Goal: Task Accomplishment & Management: Complete application form

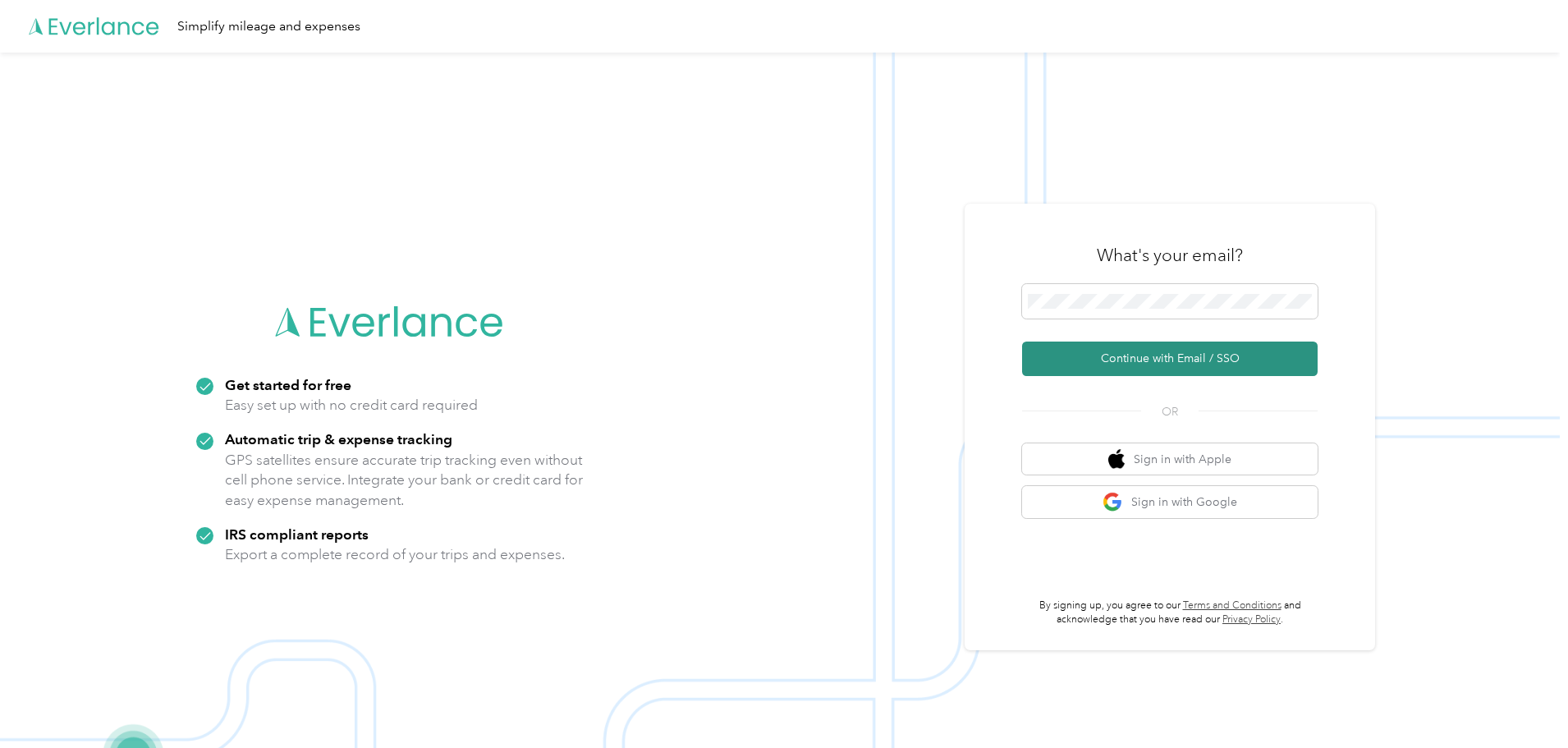
click at [1116, 356] on button "Continue with Email / SSO" at bounding box center [1169, 359] width 296 height 34
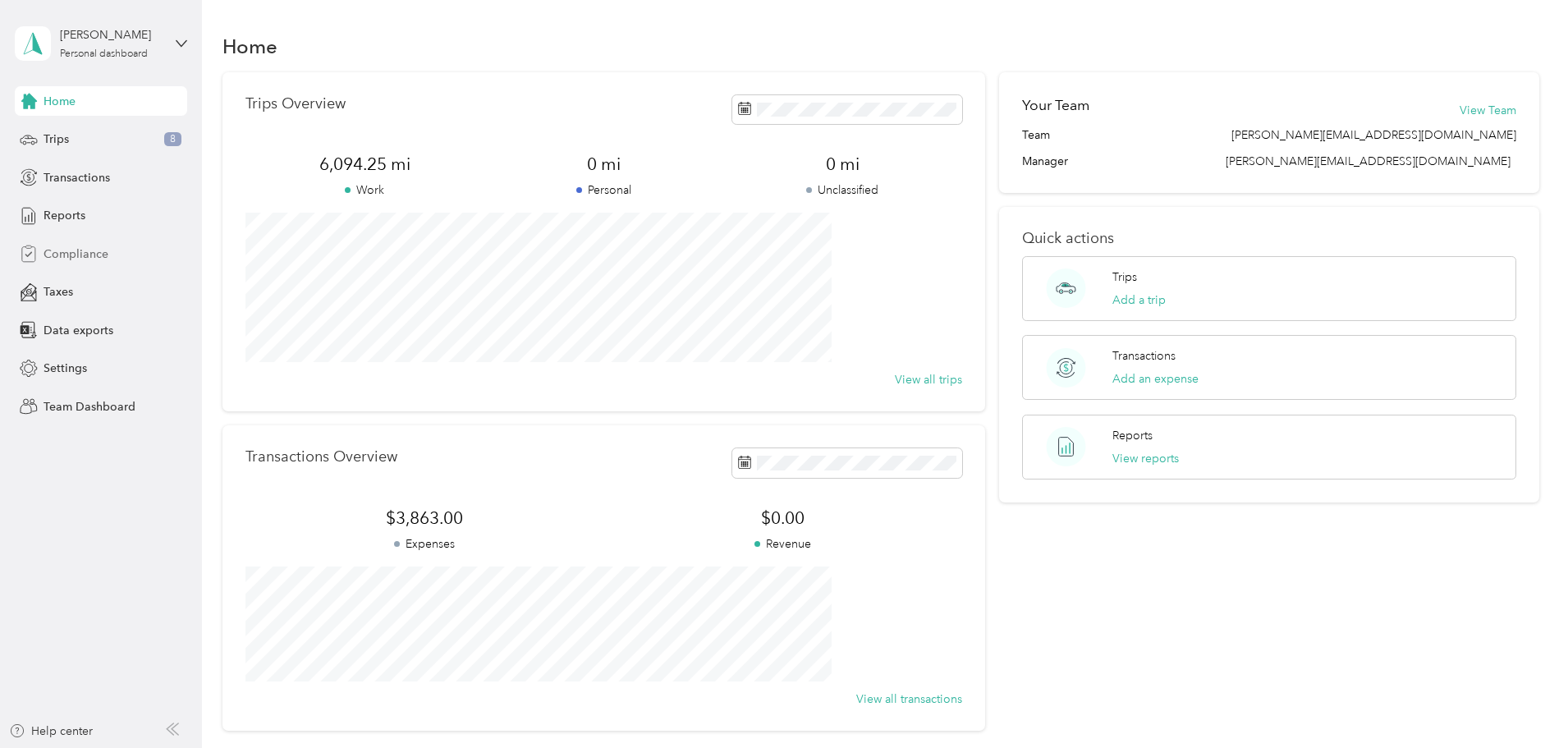
click at [62, 252] on span "Compliance" at bounding box center [76, 254] width 65 height 17
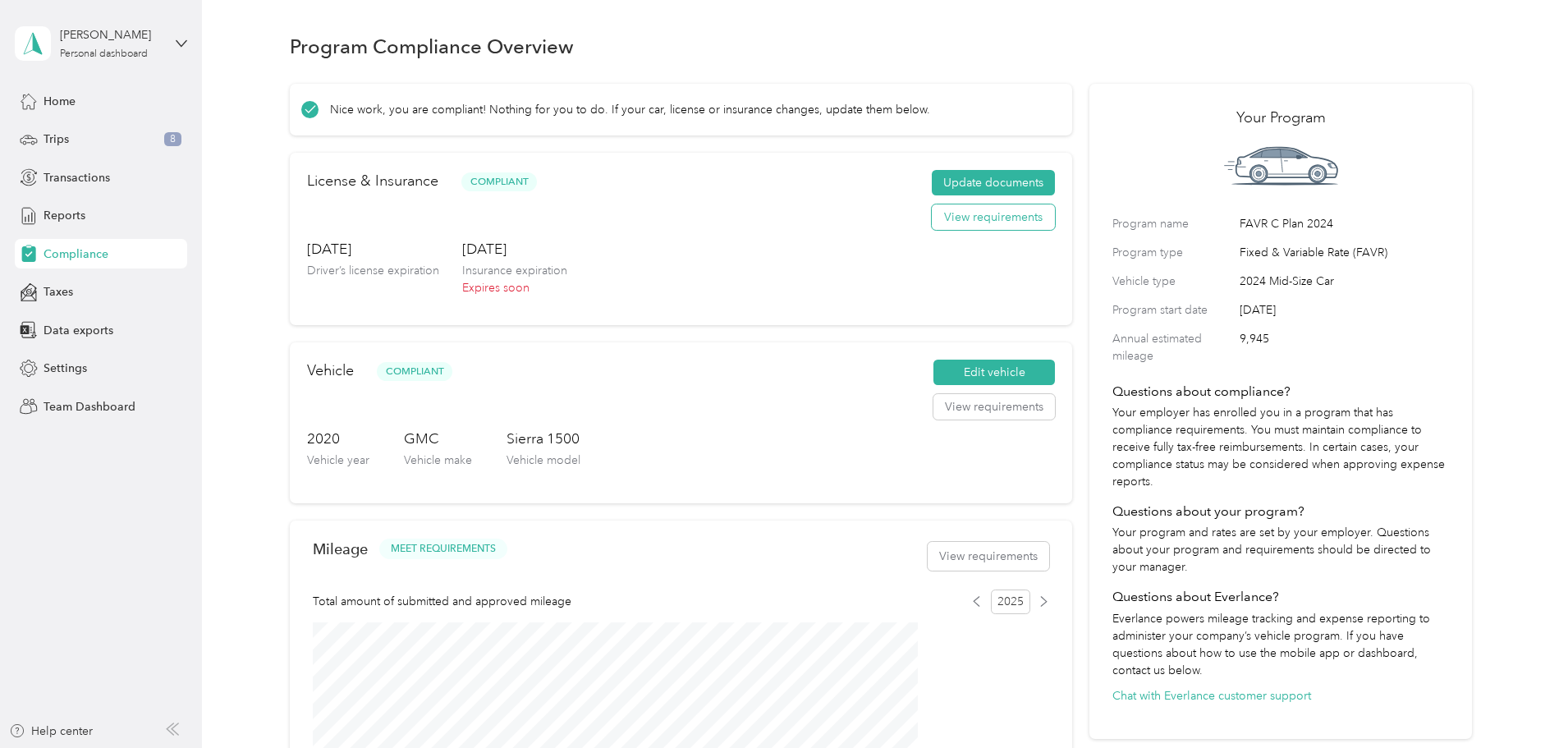
click at [931, 230] on button "View requirements" at bounding box center [992, 218] width 123 height 27
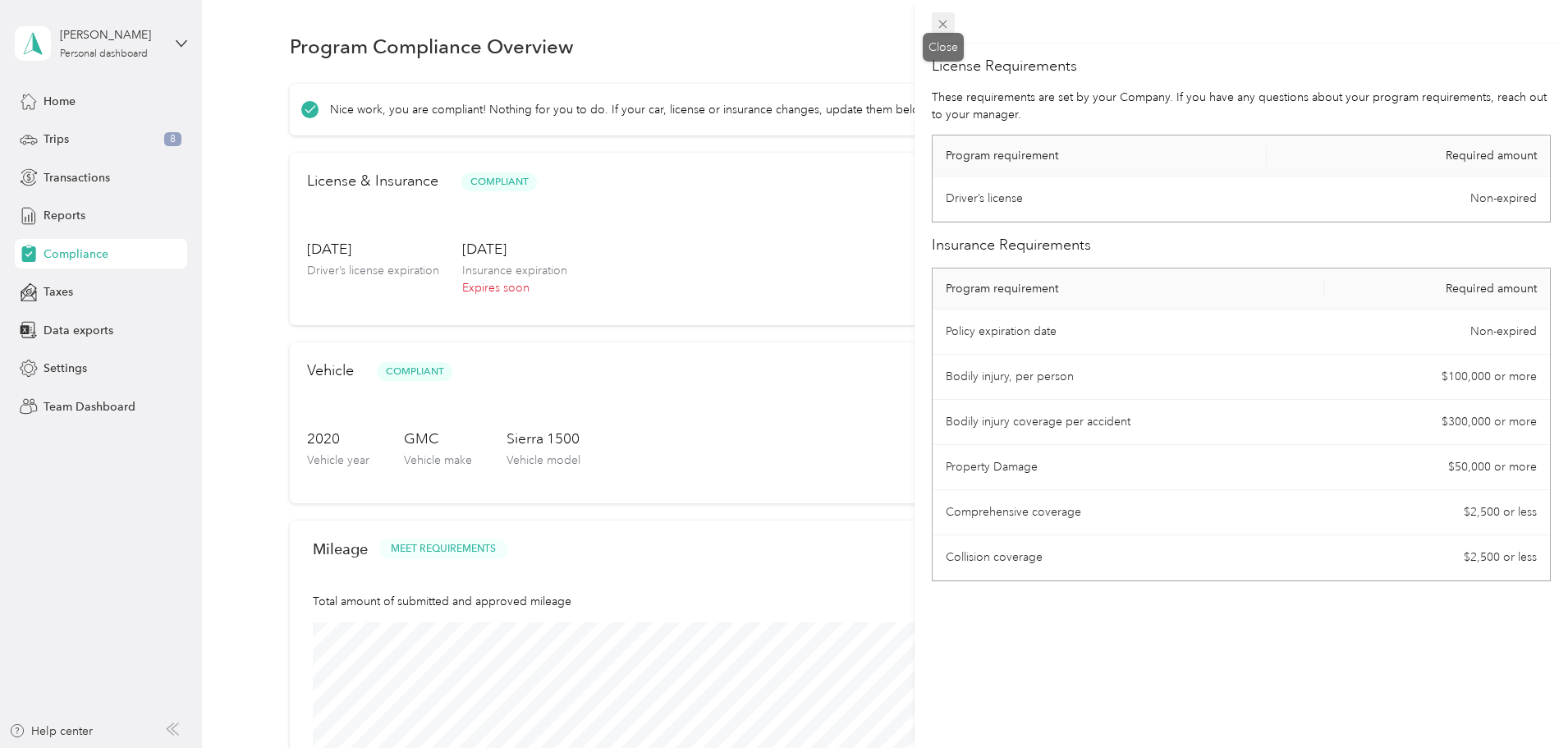
click at [948, 22] on icon at bounding box center [942, 24] width 14 height 14
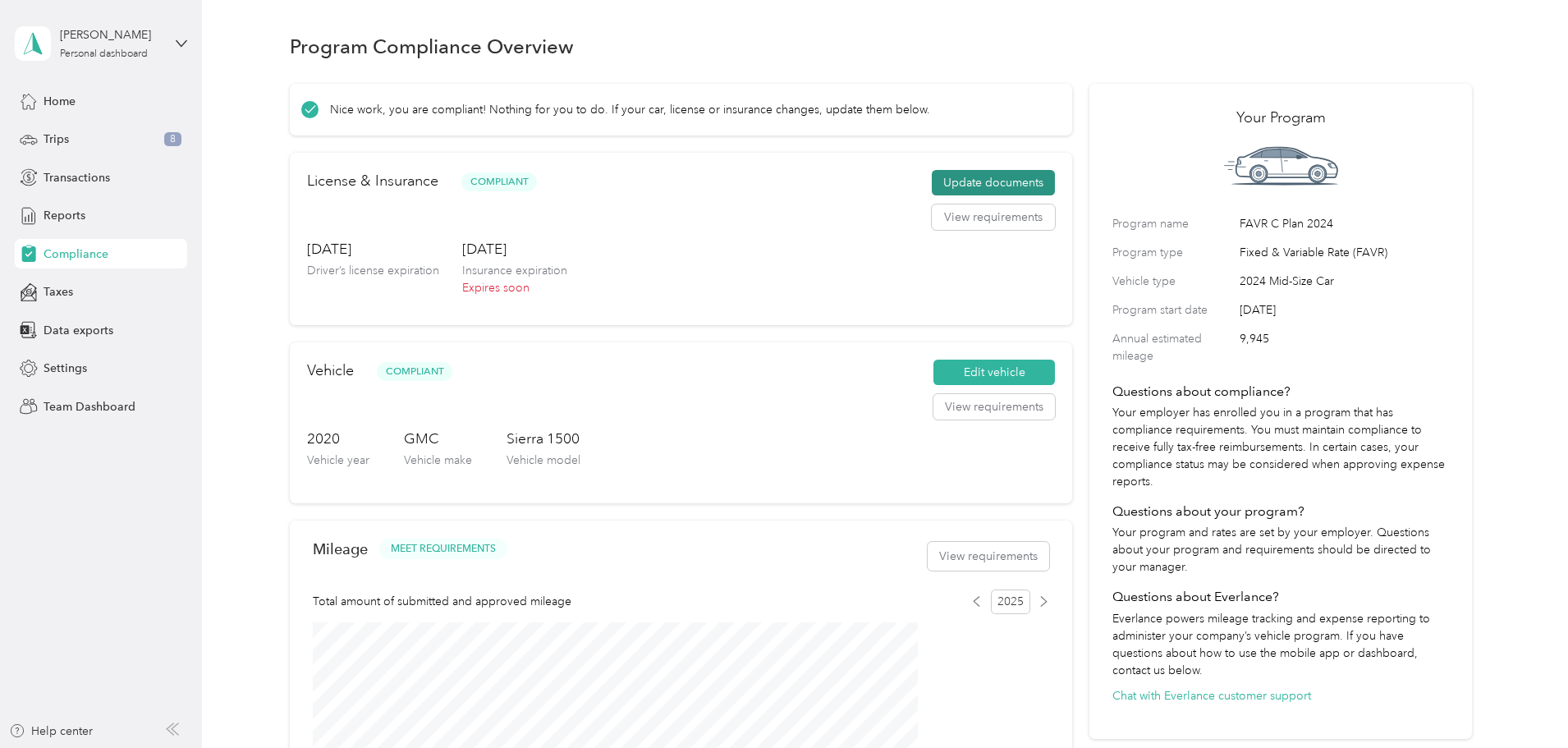
click at [937, 196] on button "Update documents" at bounding box center [992, 184] width 123 height 27
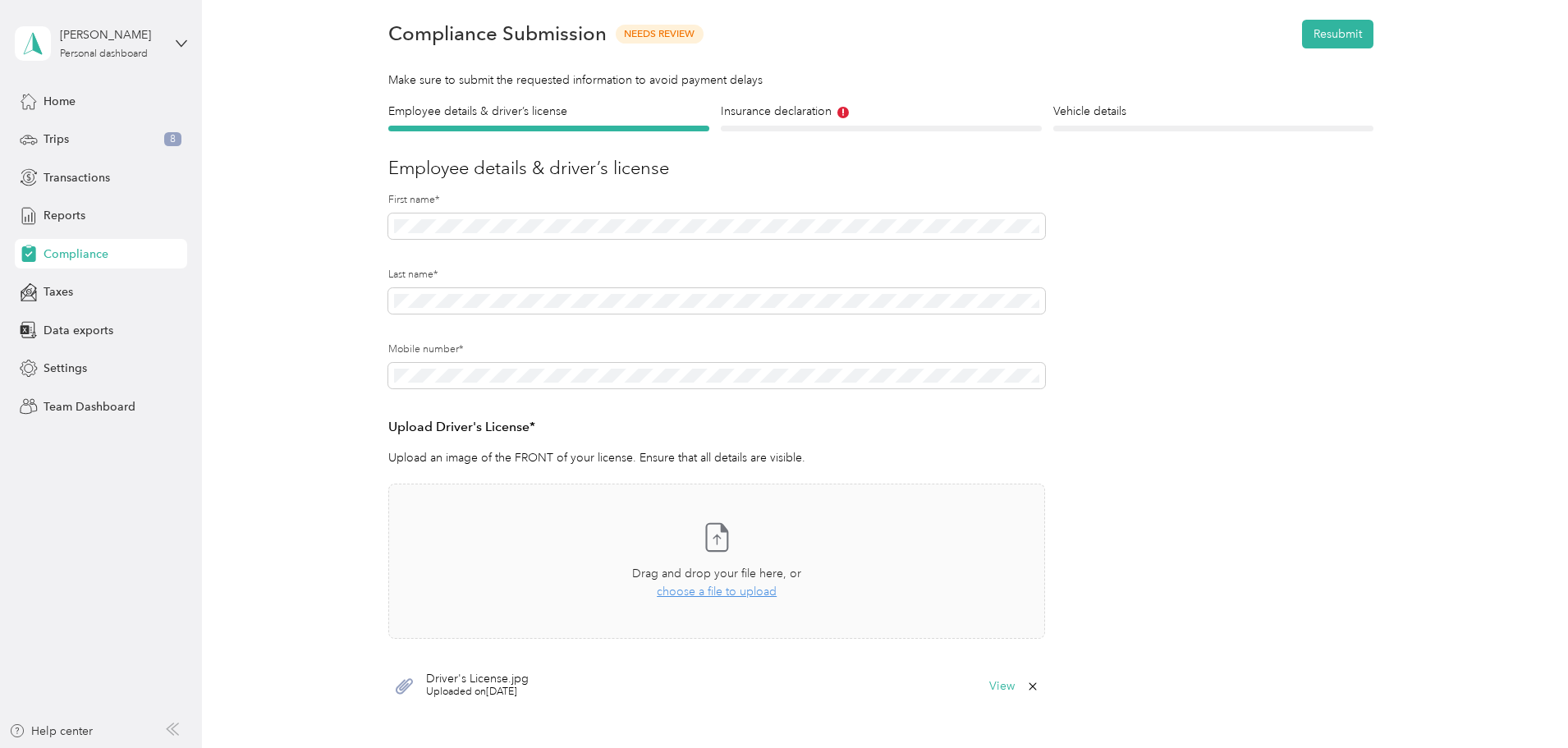
scroll to position [246, 0]
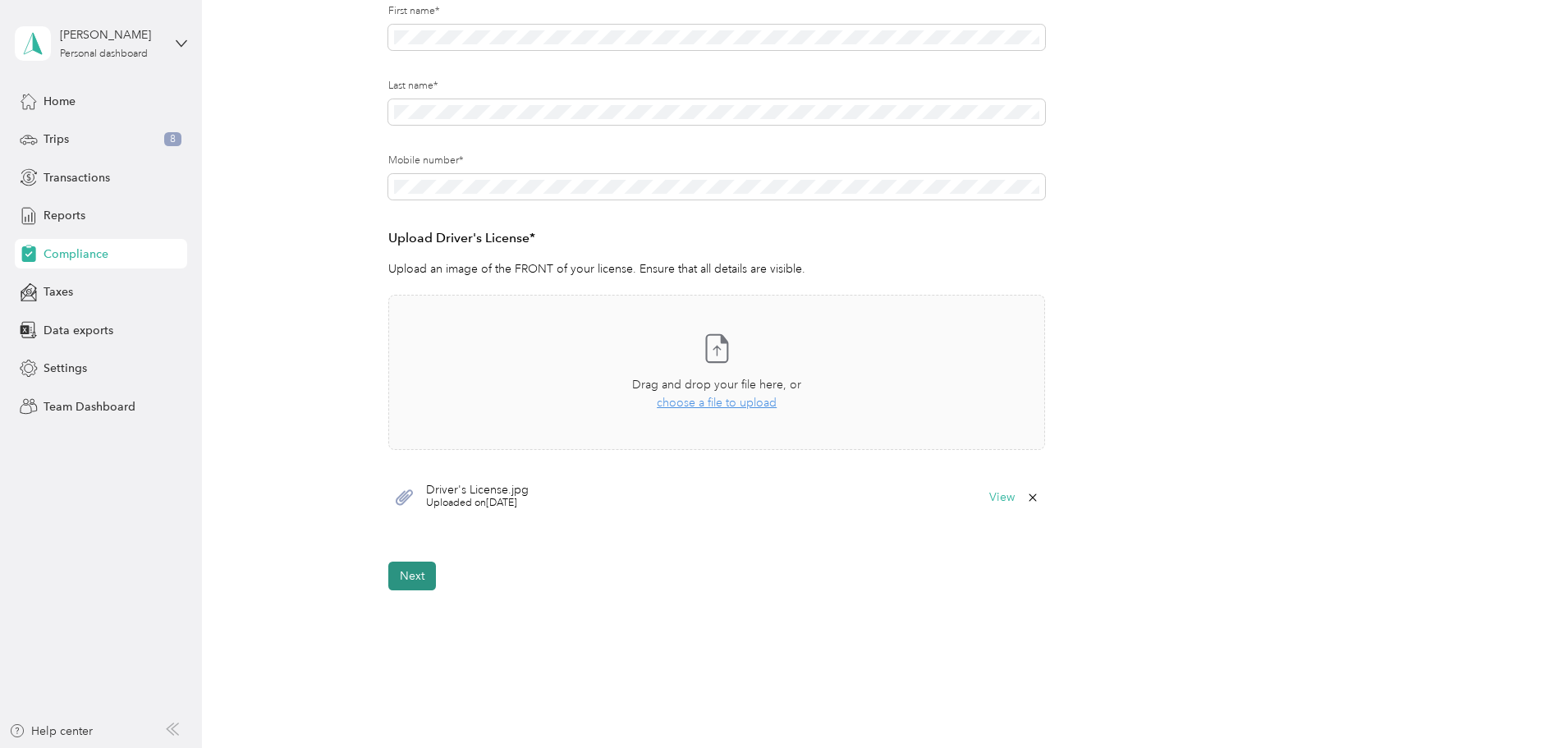
click at [407, 579] on button "Next" at bounding box center [412, 576] width 48 height 29
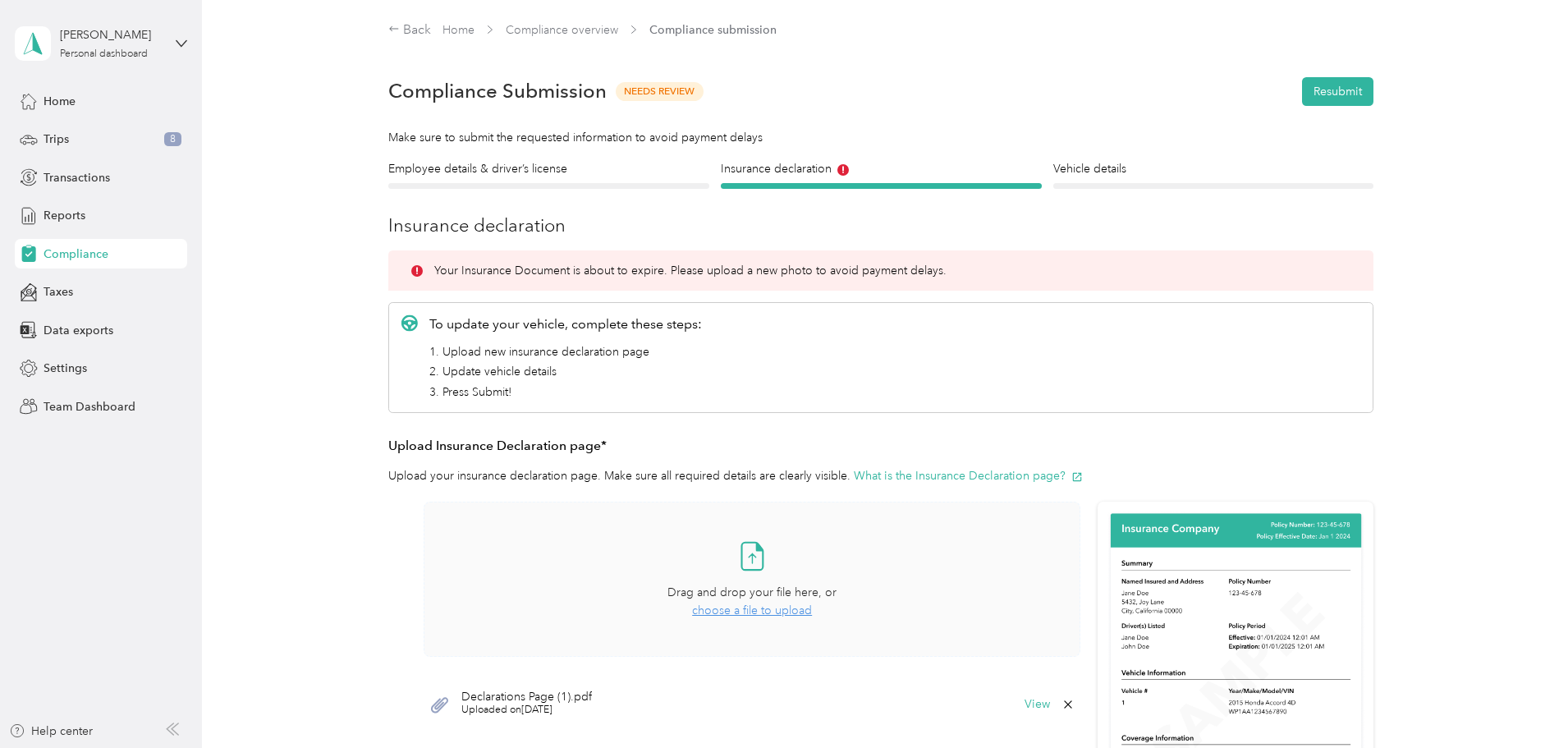
click at [768, 611] on span "choose a file to upload" at bounding box center [752, 610] width 120 height 14
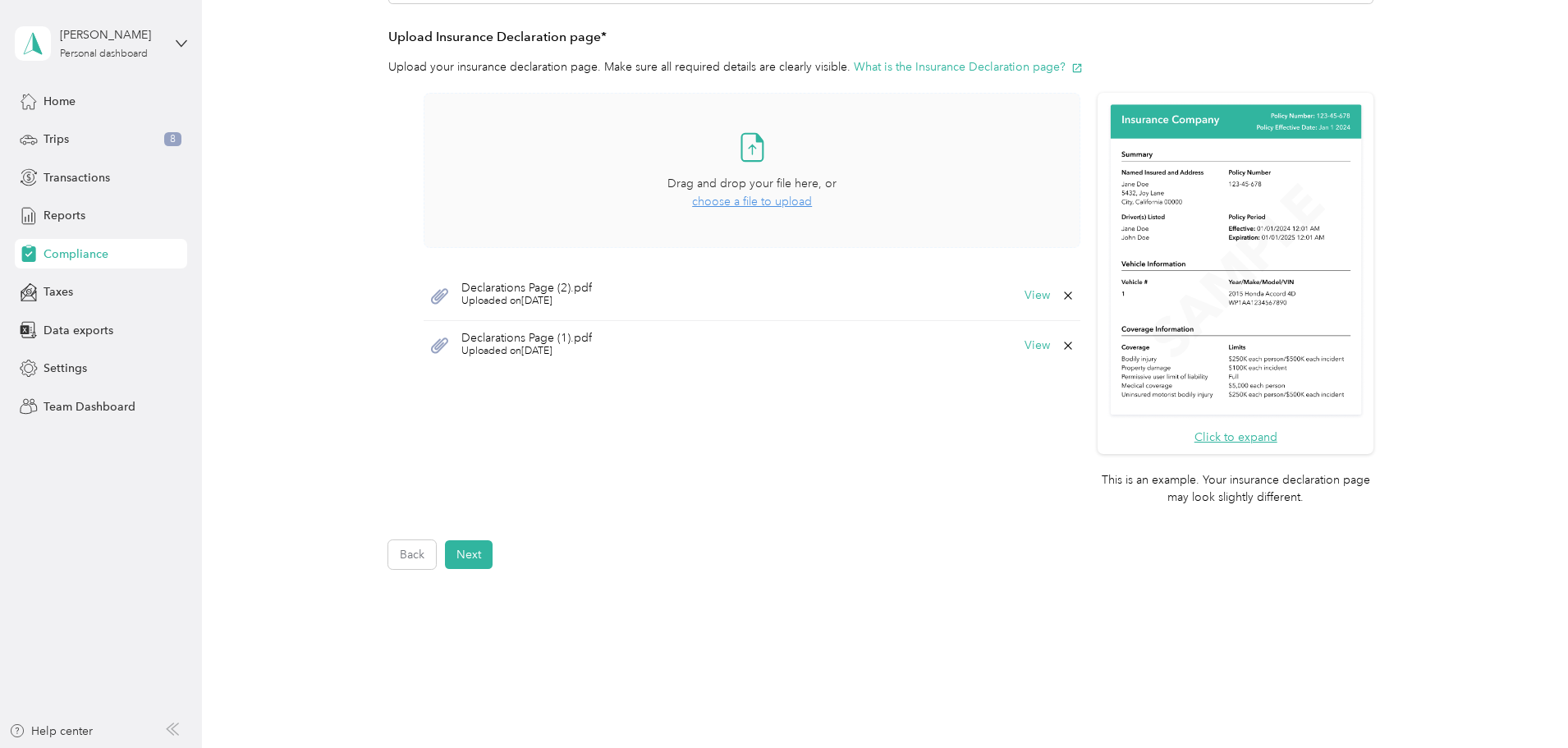
scroll to position [410, 0]
click at [461, 554] on button "Next" at bounding box center [469, 553] width 48 height 29
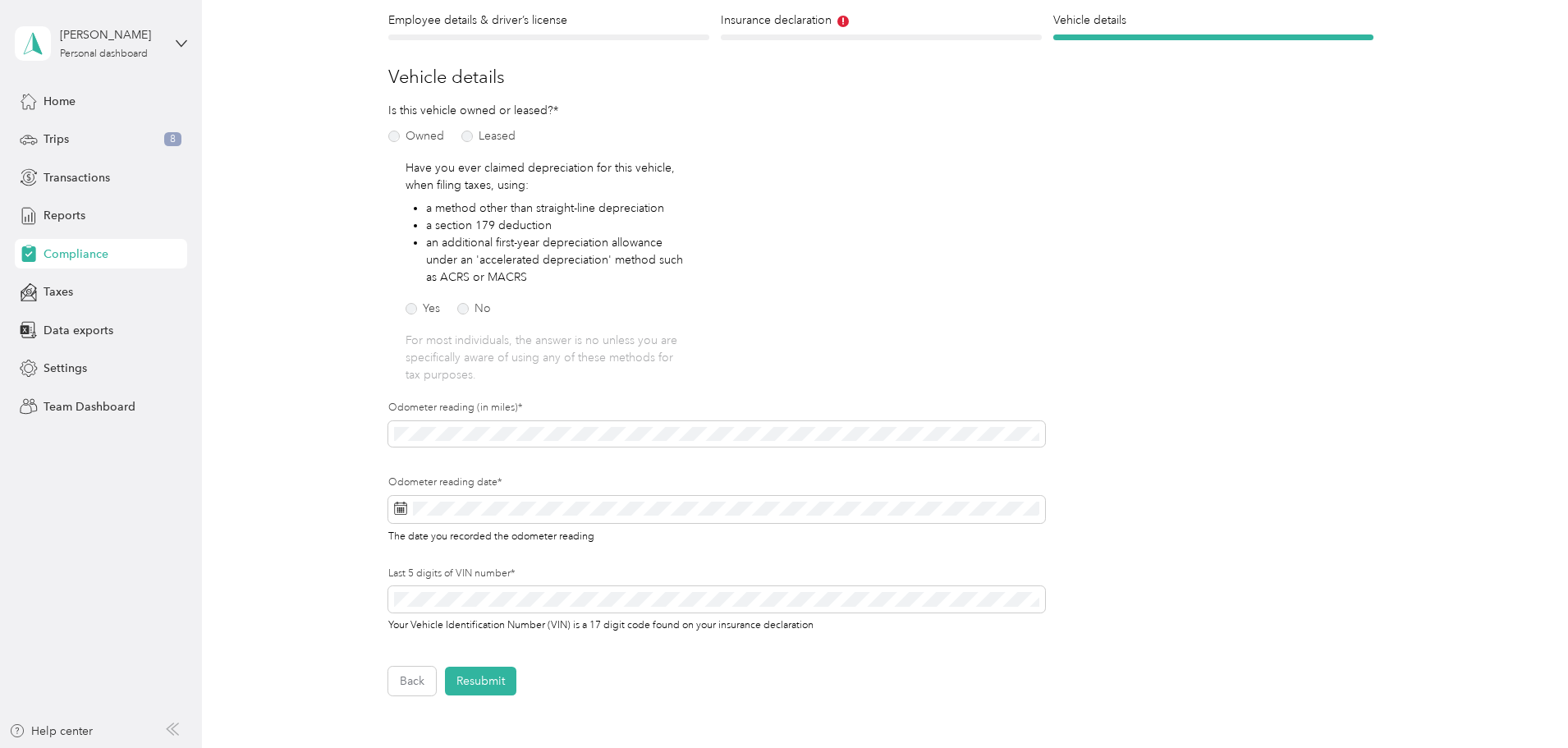
scroll to position [185, 0]
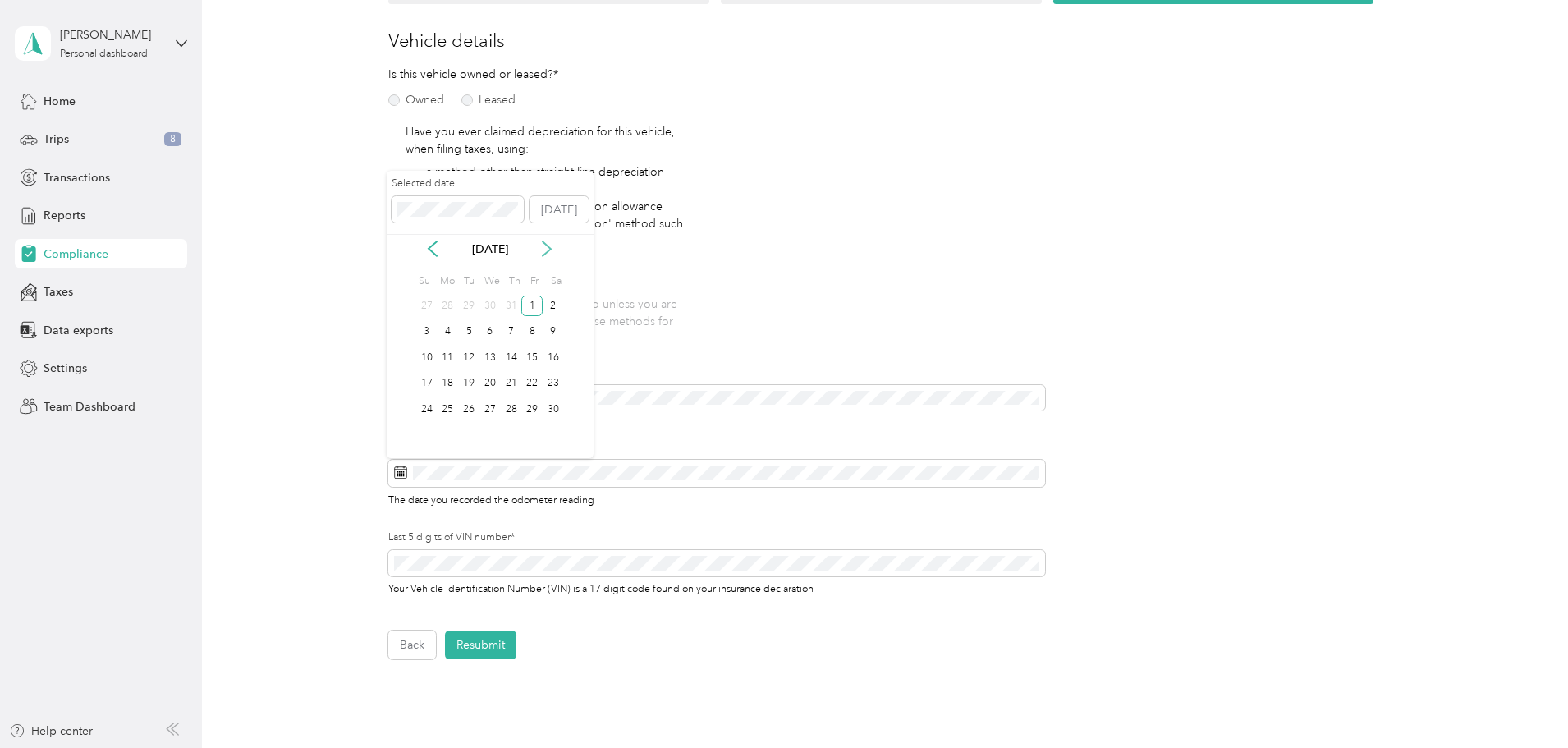
click at [545, 243] on icon at bounding box center [546, 249] width 9 height 15
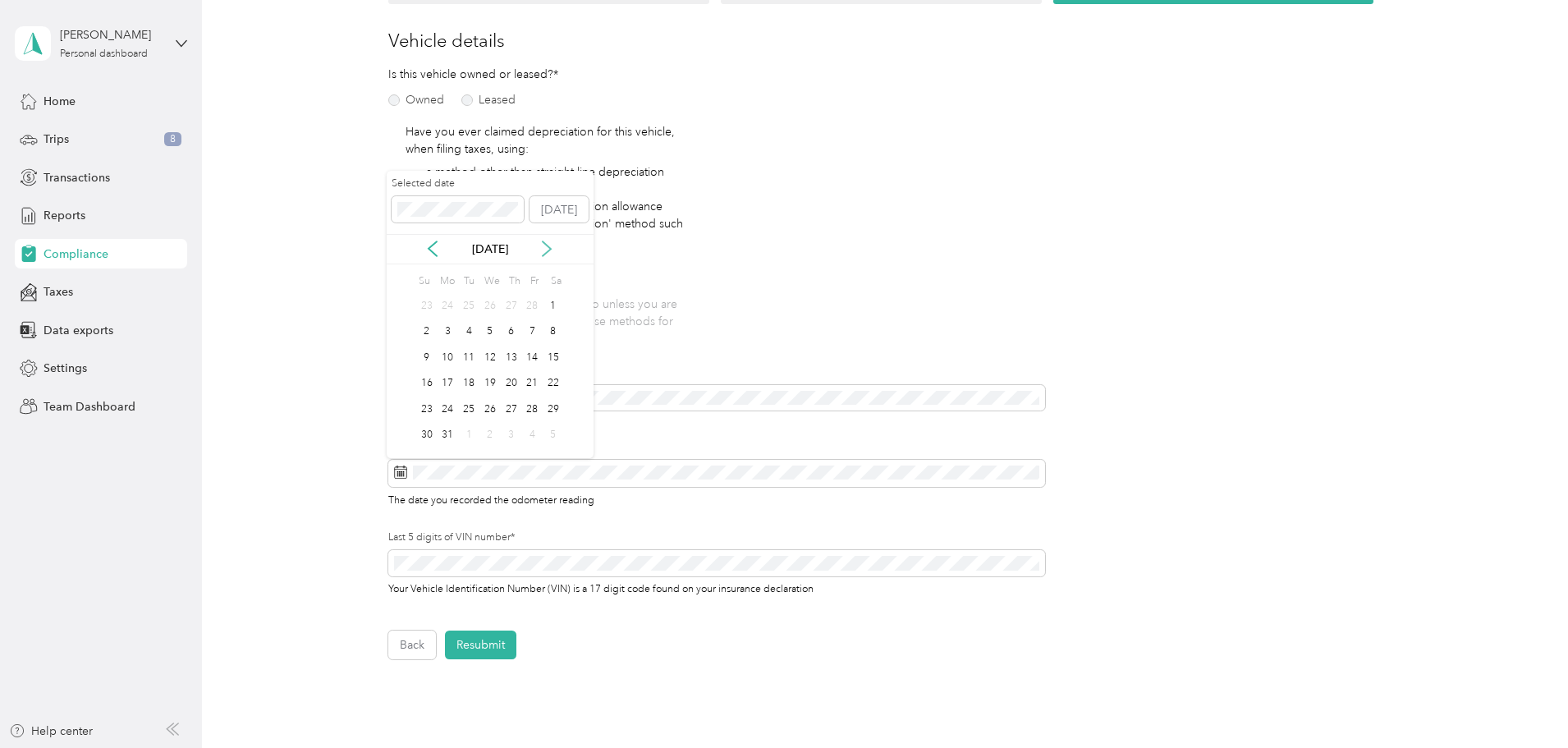
click at [546, 244] on icon at bounding box center [546, 249] width 9 height 15
click at [546, 244] on icon at bounding box center [546, 248] width 16 height 16
click at [546, 245] on icon at bounding box center [546, 249] width 9 height 15
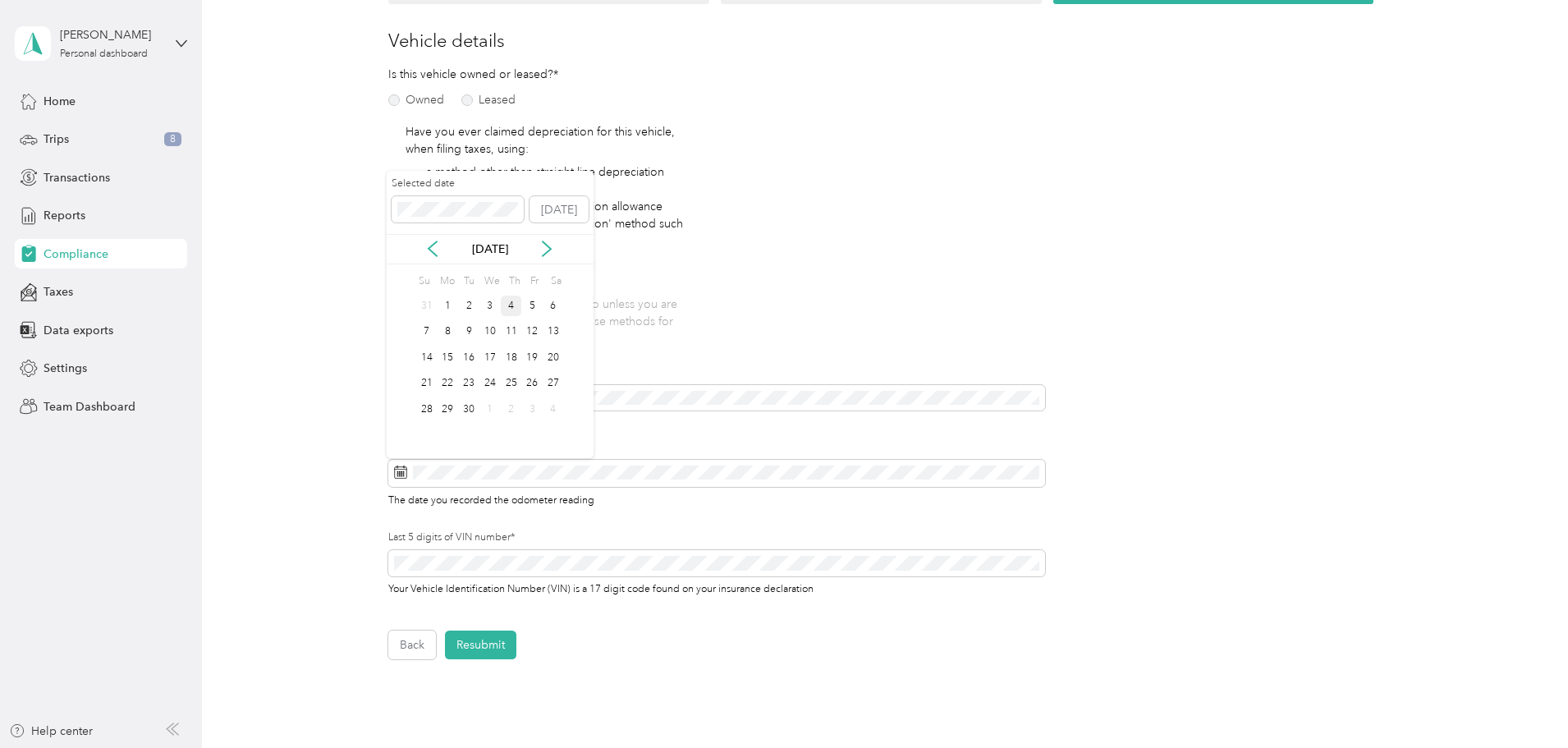
click at [508, 303] on div "4" at bounding box center [511, 306] width 21 height 21
click at [293, 557] on div "Employee details & driver’s license License Insurance declaration Insurance Veh…" at bounding box center [881, 317] width 1182 height 684
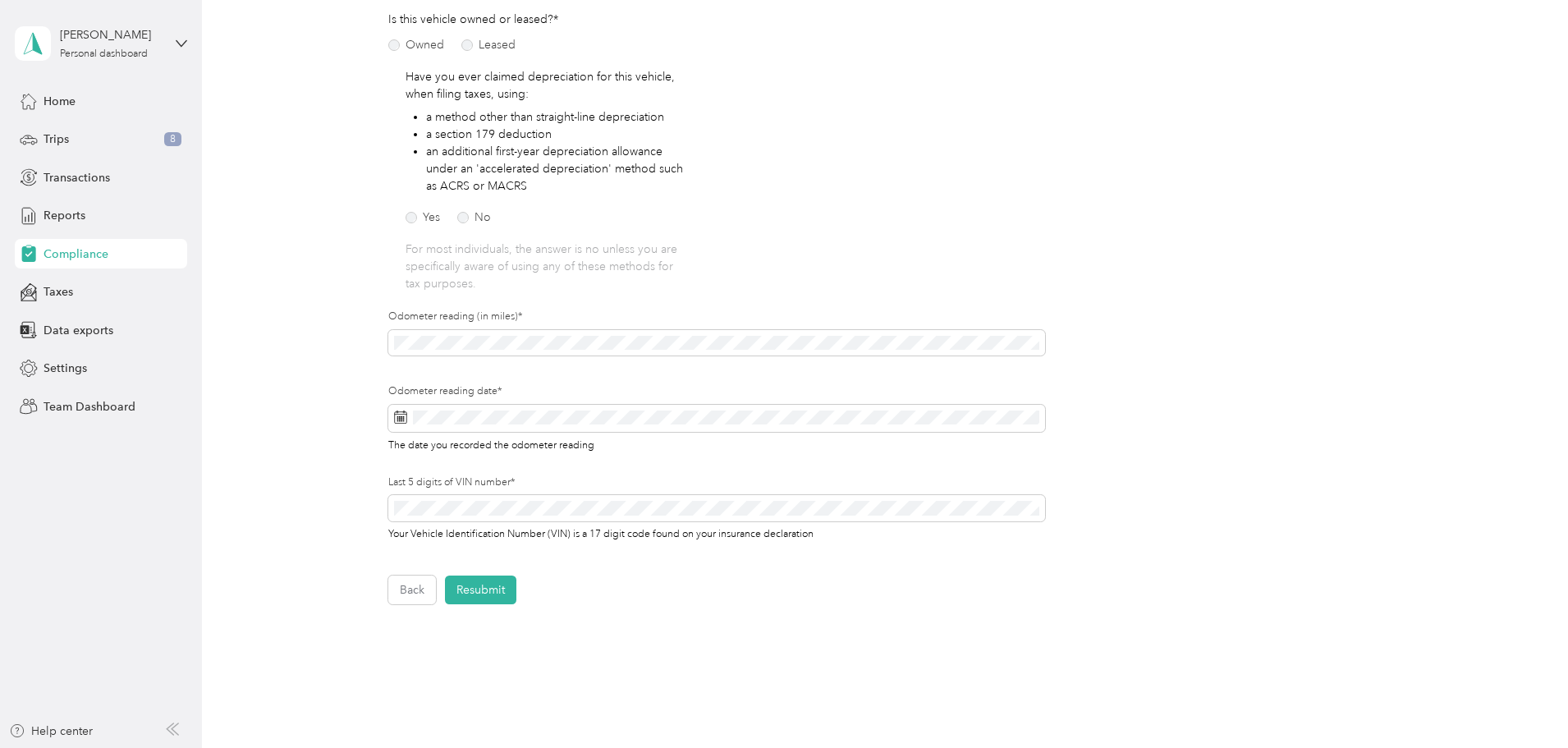
scroll to position [266, 0]
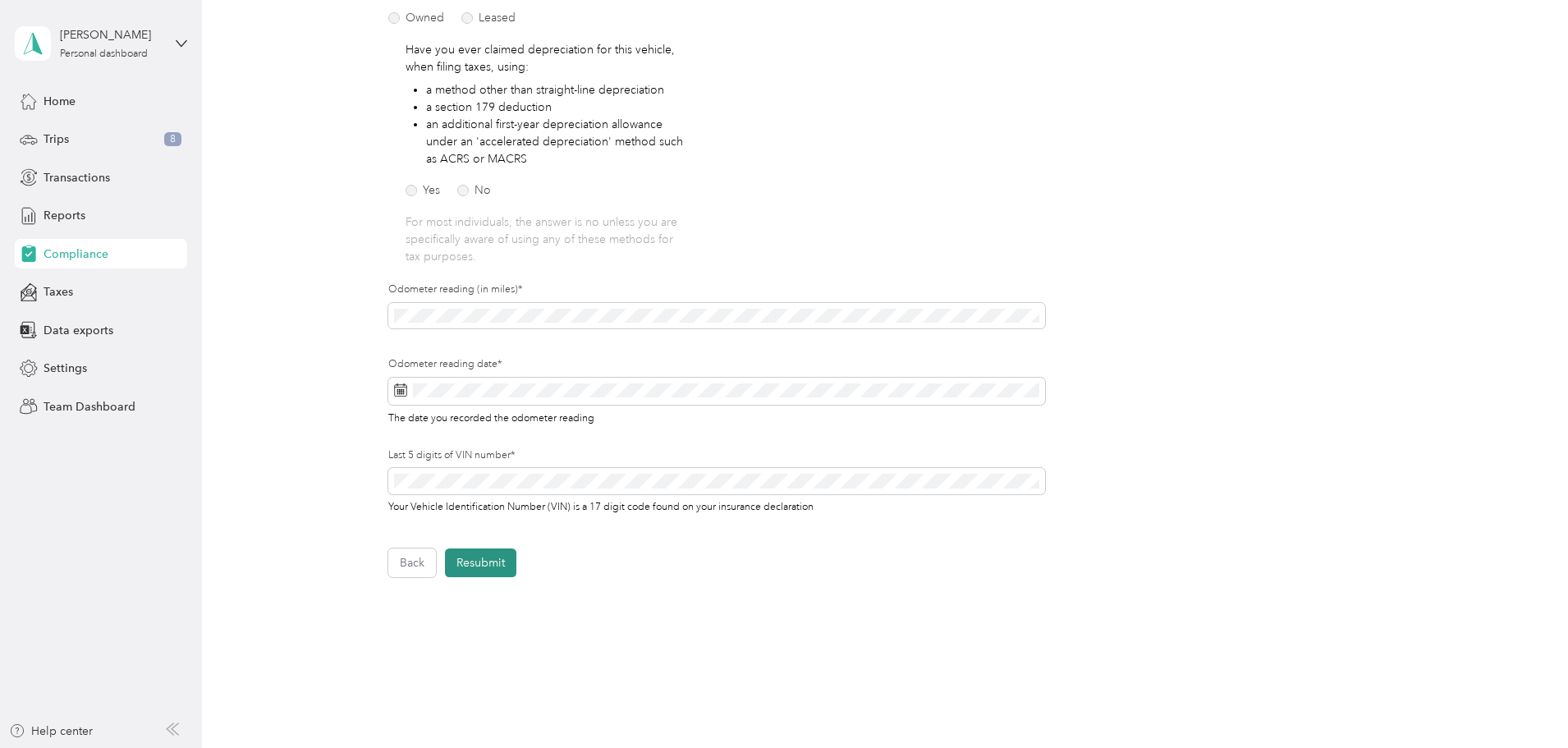
click at [480, 564] on button "Resubmit" at bounding box center [480, 562] width 71 height 29
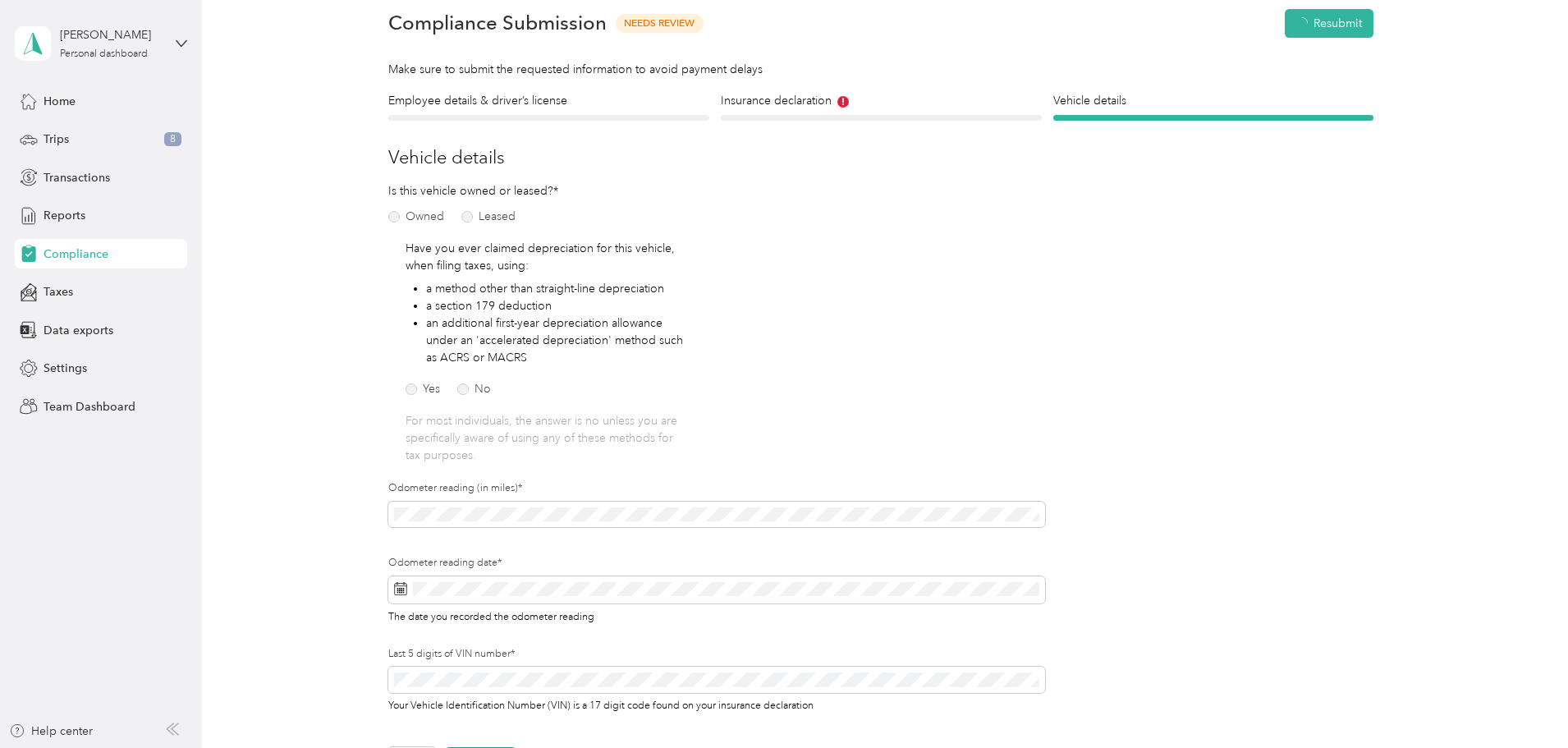
scroll to position [21, 0]
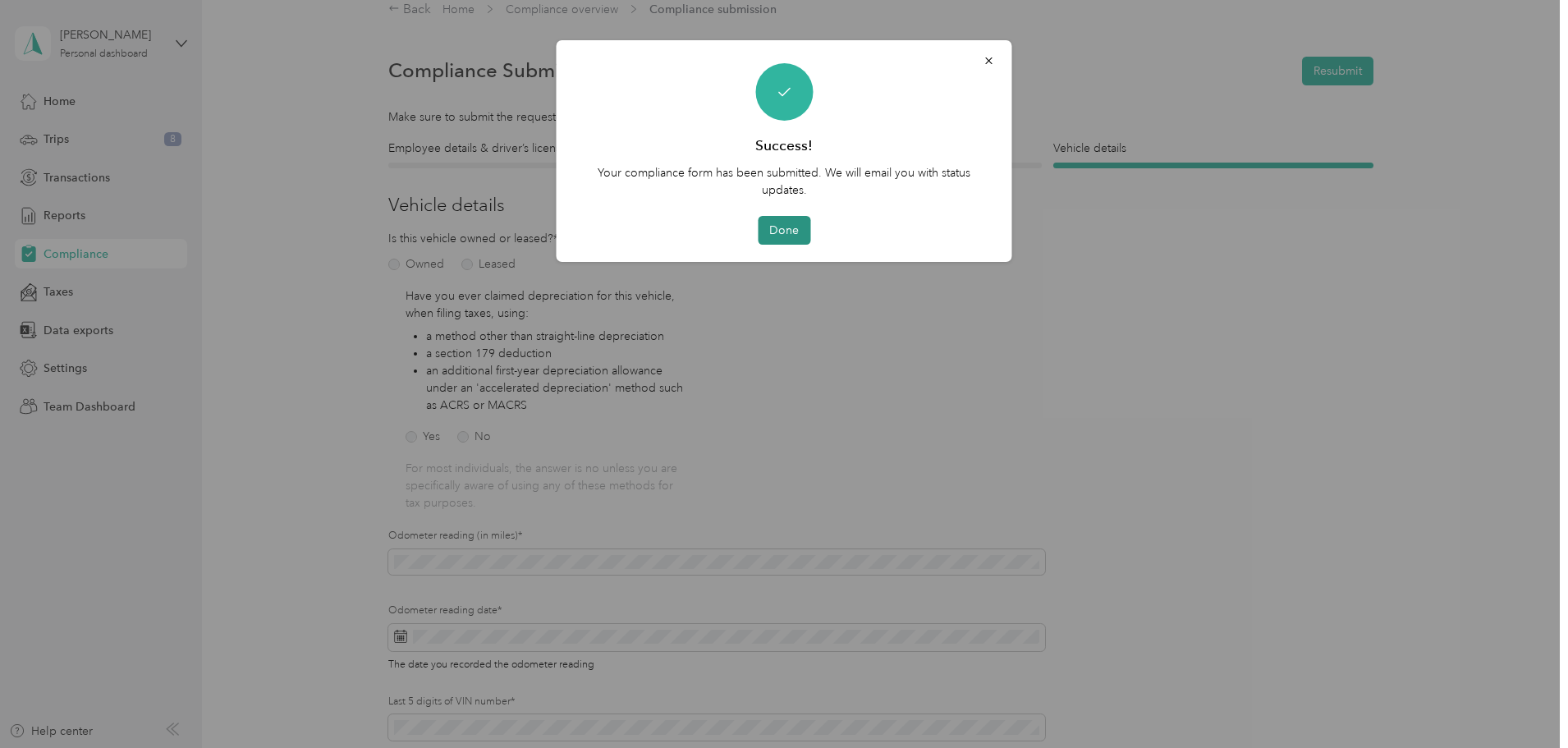
click at [786, 226] on button "Done" at bounding box center [783, 230] width 52 height 29
